Goal: Download file/media

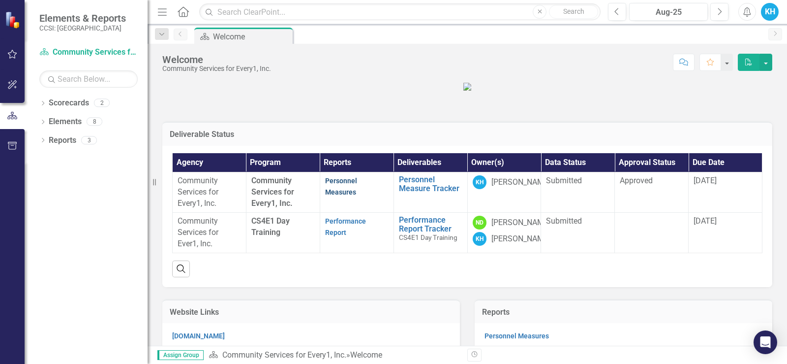
click at [347, 196] on link "Personnel Measures" at bounding box center [341, 186] width 32 height 19
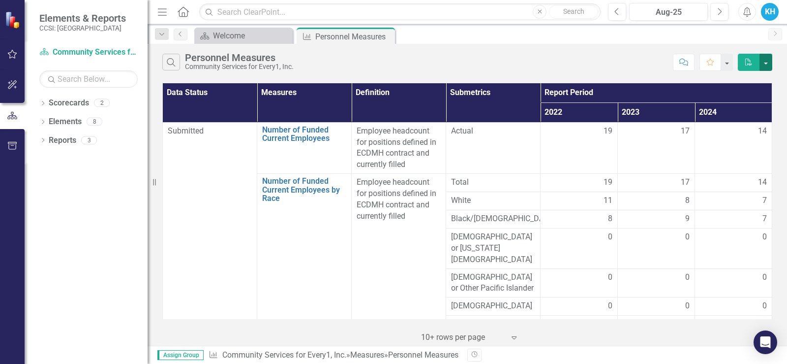
click at [766, 62] on button "button" at bounding box center [766, 62] width 13 height 17
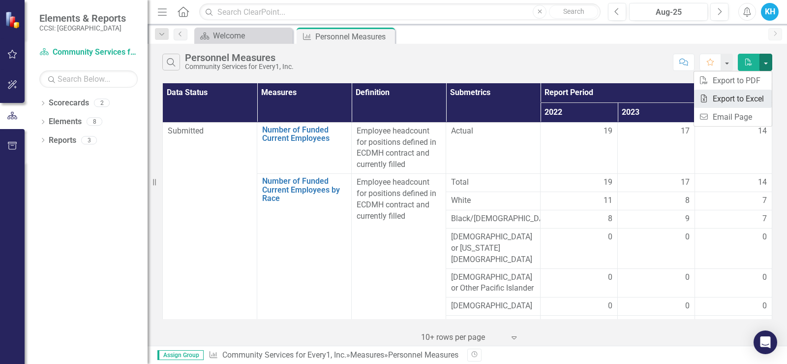
click at [725, 101] on link "Excel Export to Excel" at bounding box center [733, 99] width 78 height 18
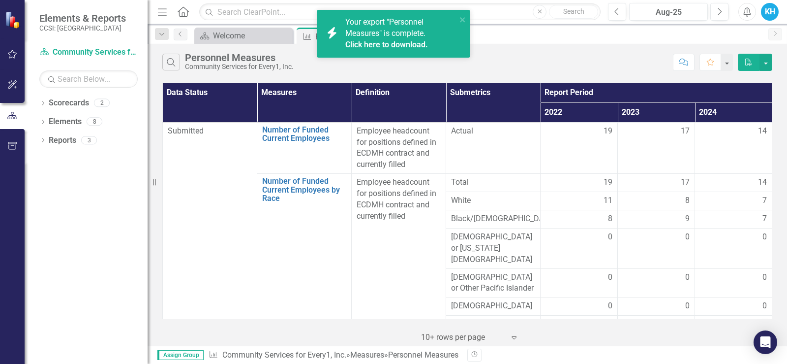
click at [396, 46] on link "Click here to download." at bounding box center [386, 44] width 83 height 9
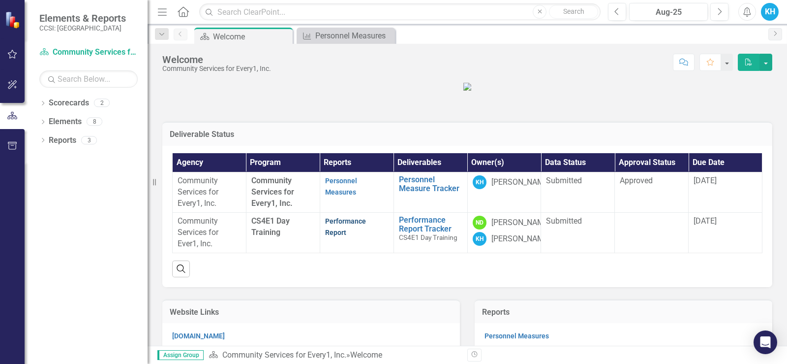
click at [350, 236] on link "Performance Report" at bounding box center [345, 226] width 41 height 19
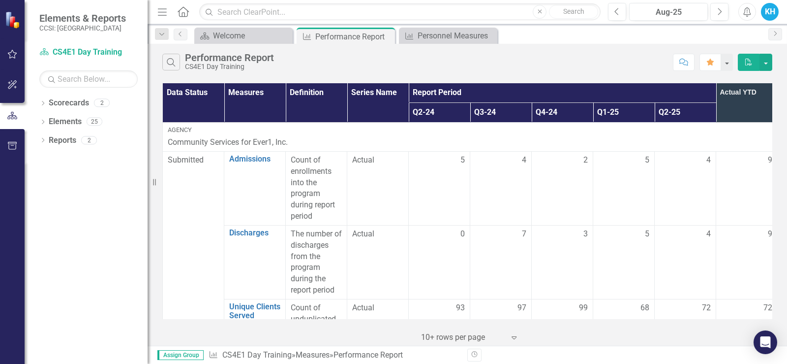
click at [751, 61] on icon "PDF" at bounding box center [749, 62] width 9 height 7
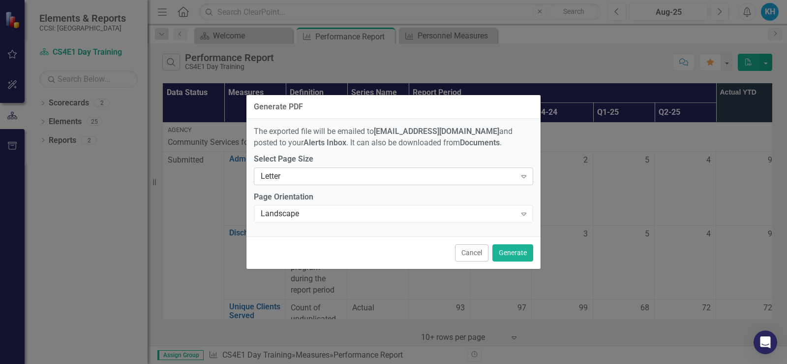
click at [362, 178] on div "Letter" at bounding box center [388, 175] width 255 height 11
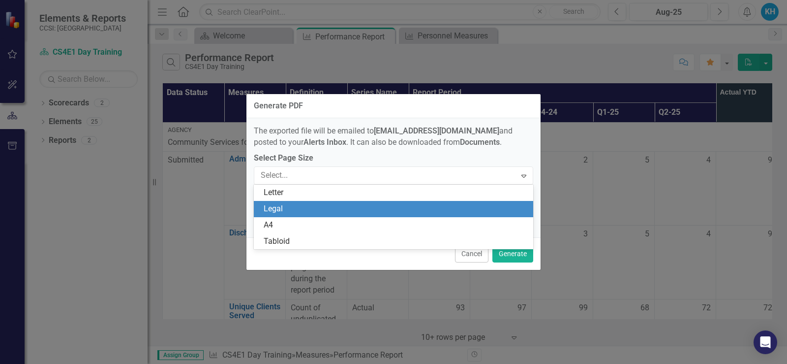
click at [353, 208] on div "Legal" at bounding box center [396, 208] width 264 height 11
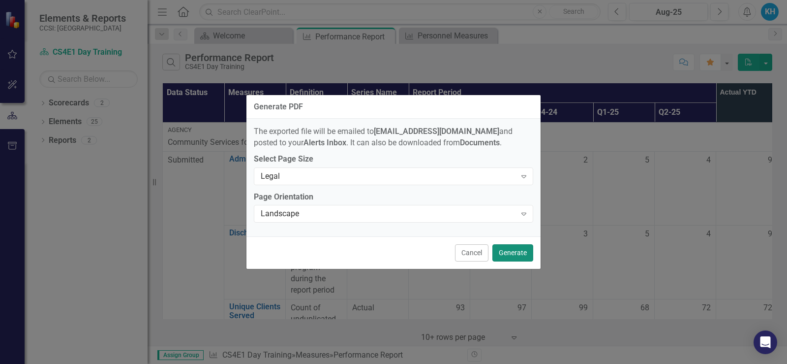
click at [516, 253] on button "Generate" at bounding box center [513, 252] width 41 height 17
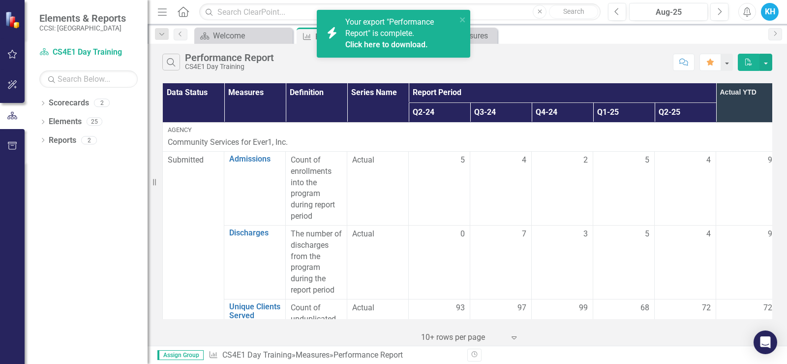
click at [396, 44] on link "Click here to download." at bounding box center [386, 44] width 83 height 9
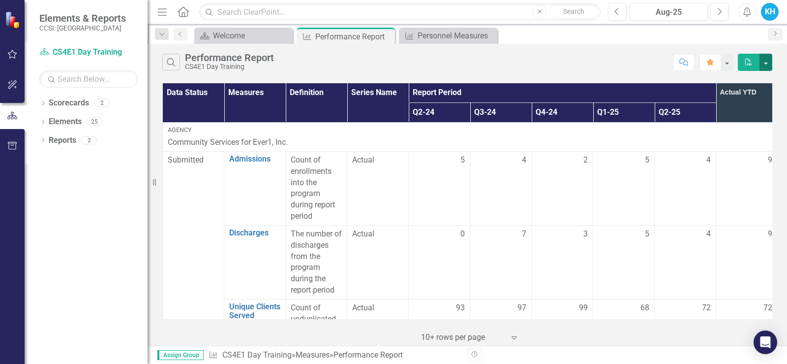
click at [767, 64] on button "button" at bounding box center [766, 62] width 13 height 17
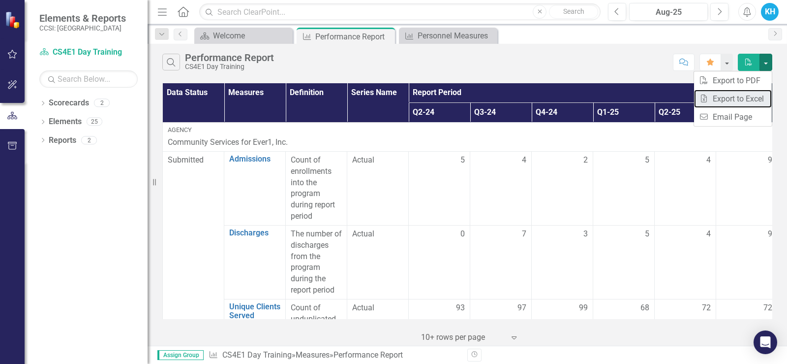
click at [745, 100] on link "Excel Export to Excel" at bounding box center [733, 99] width 78 height 18
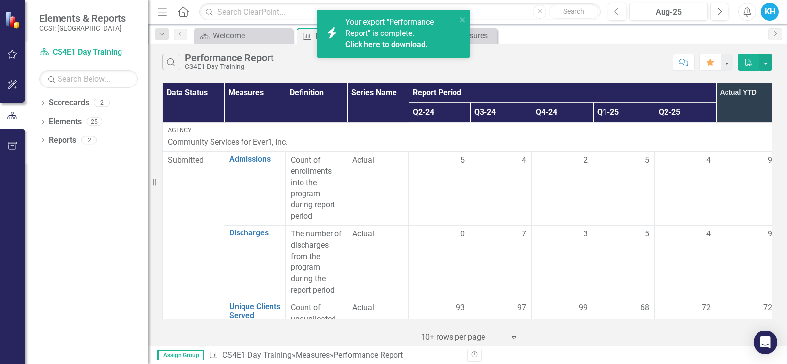
click at [358, 45] on link "Click here to download." at bounding box center [386, 44] width 83 height 9
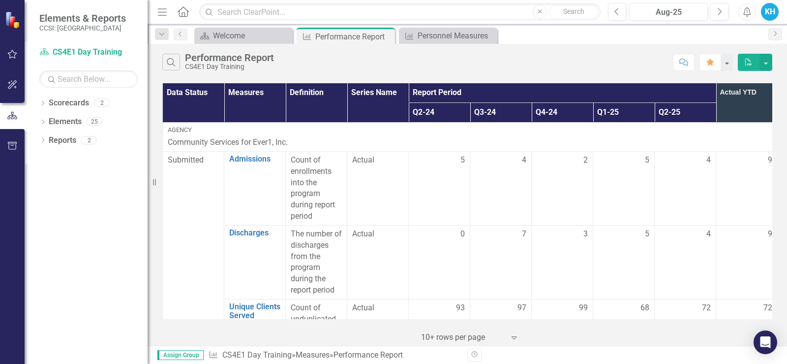
click at [770, 11] on div "KH" at bounding box center [770, 12] width 18 height 18
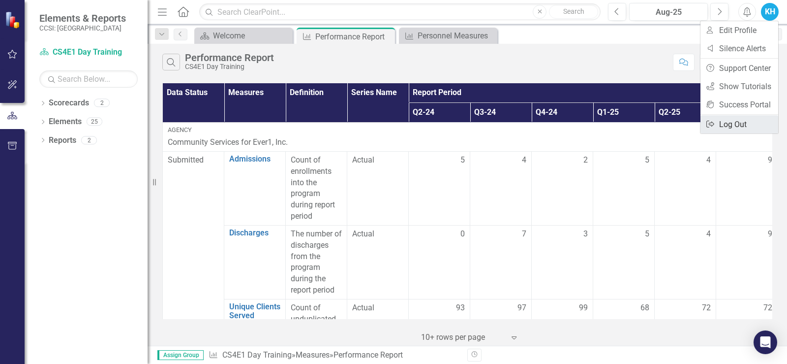
click at [734, 125] on link "Logout Log Out" at bounding box center [740, 124] width 78 height 18
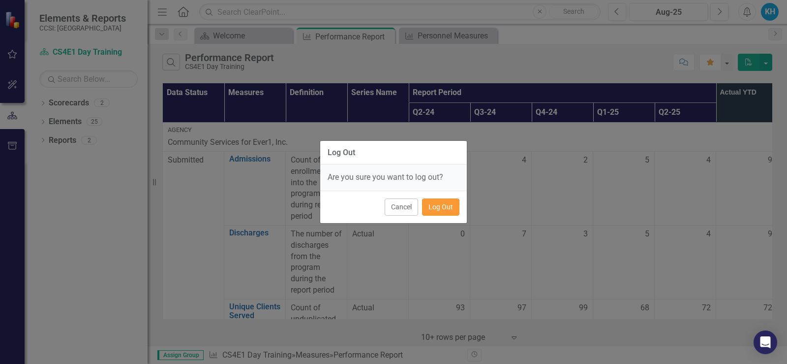
click at [440, 211] on button "Log Out" at bounding box center [440, 206] width 37 height 17
